Goal: Information Seeking & Learning: Understand process/instructions

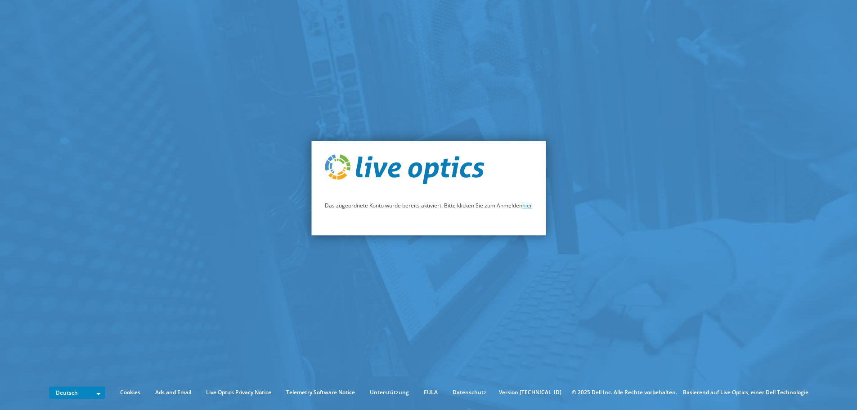
click at [530, 206] on link "hier" at bounding box center [527, 205] width 10 height 8
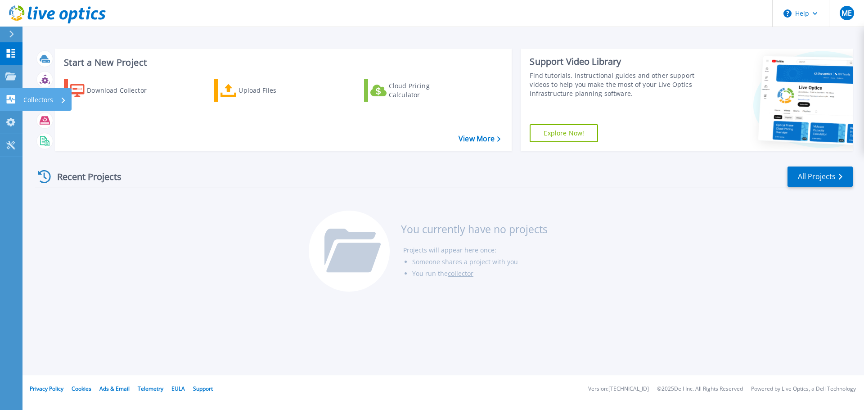
click at [14, 100] on icon at bounding box center [11, 99] width 9 height 9
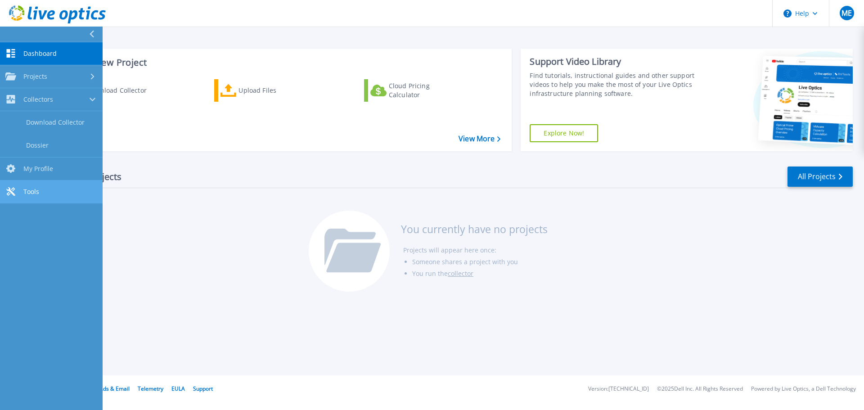
click at [32, 188] on span "Tools" at bounding box center [31, 192] width 16 height 8
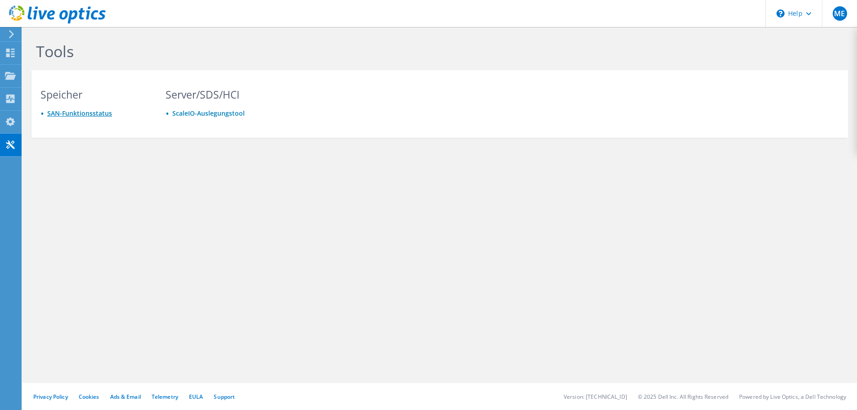
click at [76, 116] on link "SAN-Funktionsstatus" at bounding box center [79, 113] width 65 height 9
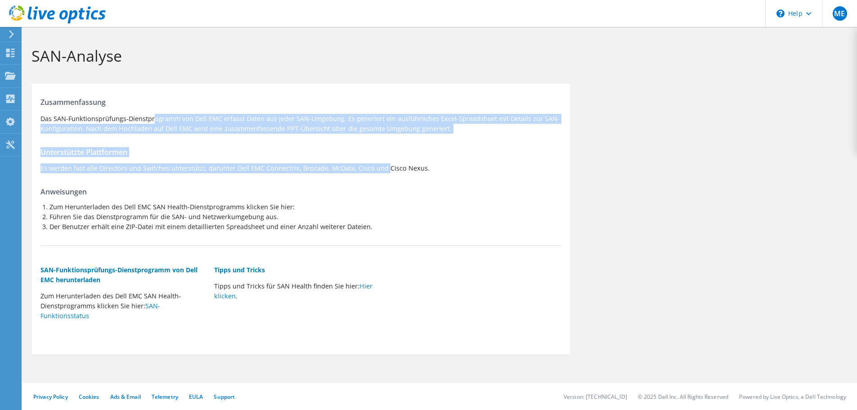
drag, startPoint x: 58, startPoint y: 119, endPoint x: 294, endPoint y: 163, distance: 240.2
click at [294, 163] on div "Zusammenfassung Das SAN-Funktionsprüfungs-Dienstprogramm von Dell EMC erfasst D…" at bounding box center [300, 216] width 538 height 257
click at [294, 163] on p "Es werden fast alle Directors und Switches unterstützt, darunter Dell EMC Conne…" at bounding box center [300, 168] width 520 height 10
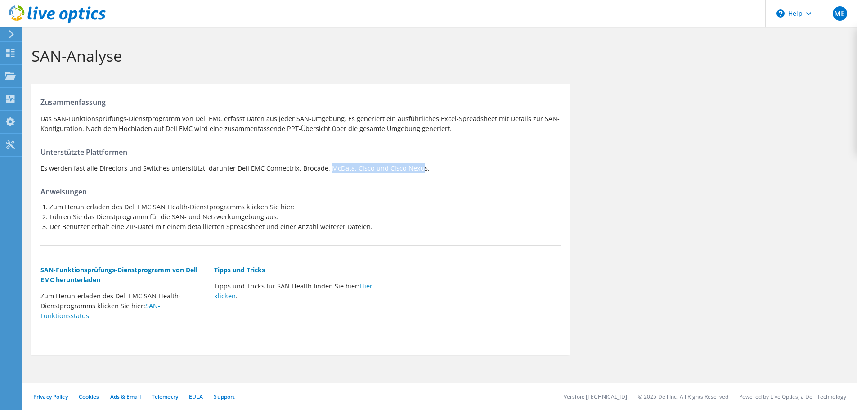
drag, startPoint x: 254, startPoint y: 169, endPoint x: 325, endPoint y: 168, distance: 71.5
click at [325, 168] on p "Es werden fast alle Directors und Switches unterstützt, darunter Dell EMC Conne…" at bounding box center [300, 168] width 520 height 10
click at [360, 169] on p "Es werden fast alle Directors und Switches unterstützt, darunter Dell EMC Conne…" at bounding box center [300, 168] width 520 height 10
drag, startPoint x: 390, startPoint y: 168, endPoint x: 398, endPoint y: 167, distance: 7.3
click at [391, 168] on p "Es werden fast alle Directors und Switches unterstützt, darunter Dell EMC Conne…" at bounding box center [300, 168] width 520 height 10
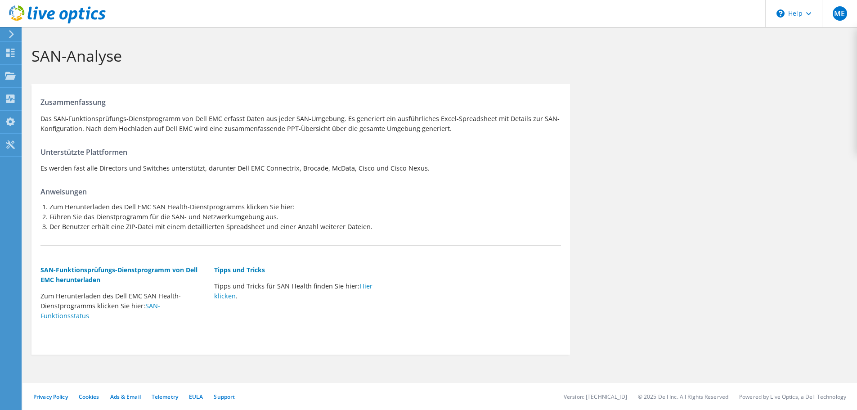
click at [398, 167] on p "Es werden fast alle Directors und Switches unterstützt, darunter Dell EMC Conne…" at bounding box center [300, 168] width 520 height 10
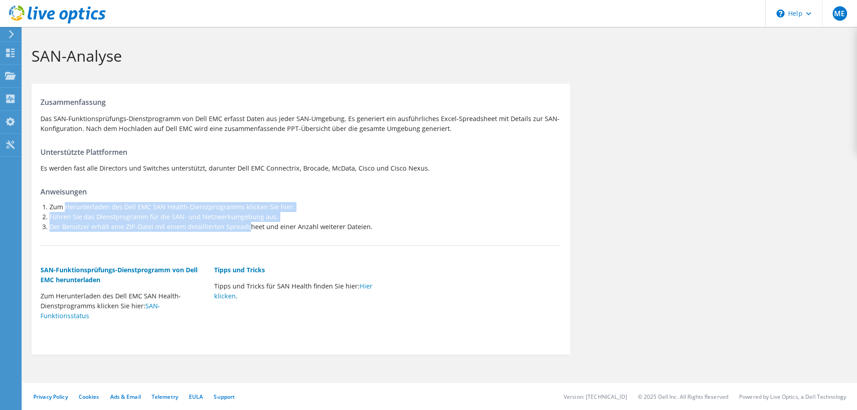
drag, startPoint x: 67, startPoint y: 210, endPoint x: 247, endPoint y: 233, distance: 181.7
click at [247, 232] on div "Zusammenfassung Das SAN-Funktionsprüfungs-Dienstprogramm von Dell EMC erfasst D…" at bounding box center [300, 216] width 538 height 257
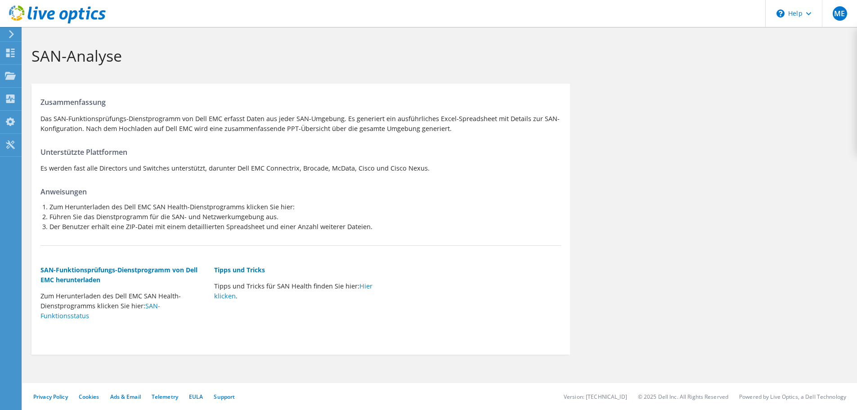
click at [247, 233] on div "Zusammenfassung Das SAN-Funktionsprüfungs-Dienstprogramm von Dell EMC erfasst D…" at bounding box center [300, 216] width 538 height 257
click at [228, 297] on link "Hier klicken" at bounding box center [293, 291] width 158 height 18
